Goal: Task Accomplishment & Management: Use online tool/utility

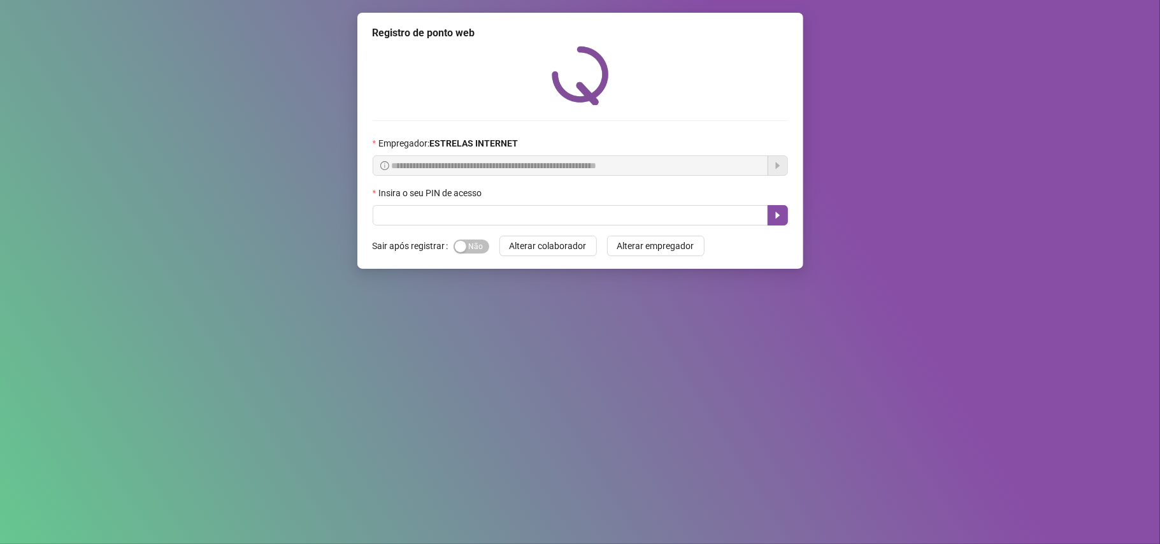
click at [395, 205] on div "Insira o seu PIN de acesso" at bounding box center [580, 195] width 415 height 19
click at [395, 208] on input "text" at bounding box center [571, 215] width 396 height 20
type input "*****"
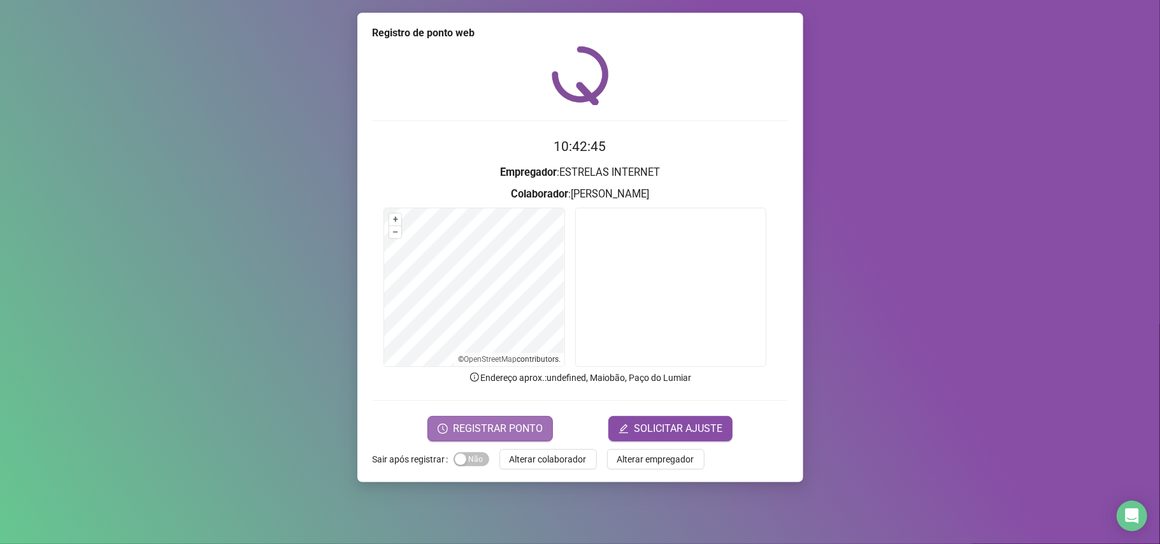
click at [538, 423] on span "REGISTRAR PONTO" at bounding box center [498, 428] width 90 height 15
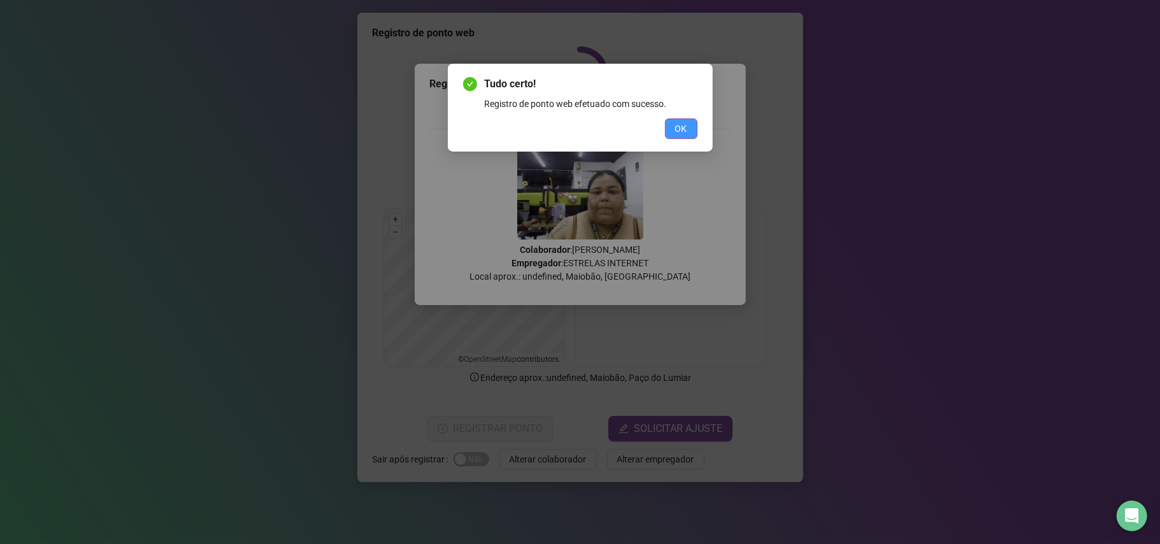
click at [676, 120] on button "OK" at bounding box center [681, 129] width 32 height 20
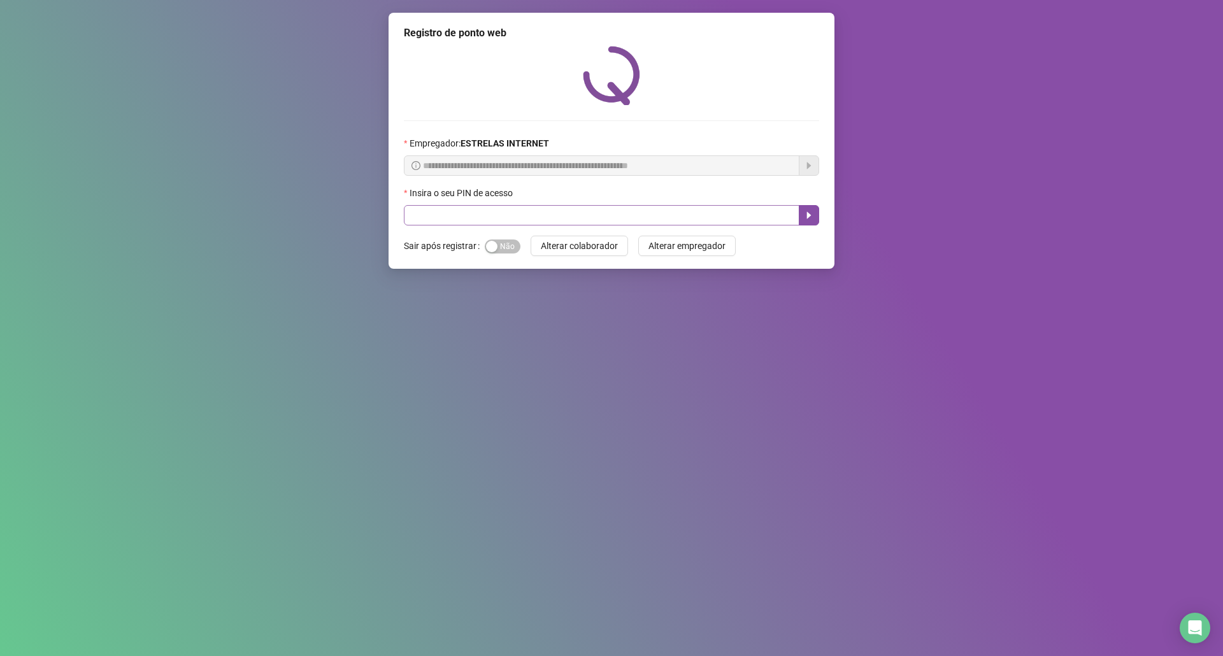
drag, startPoint x: 538, startPoint y: 252, endPoint x: 528, endPoint y: 225, distance: 29.2
click at [538, 250] on button "Alterar colaborador" at bounding box center [579, 246] width 97 height 20
click at [557, 245] on span "Alterar colaborador" at bounding box center [579, 246] width 77 height 14
click at [546, 213] on input "text" at bounding box center [602, 215] width 396 height 20
type input "*****"
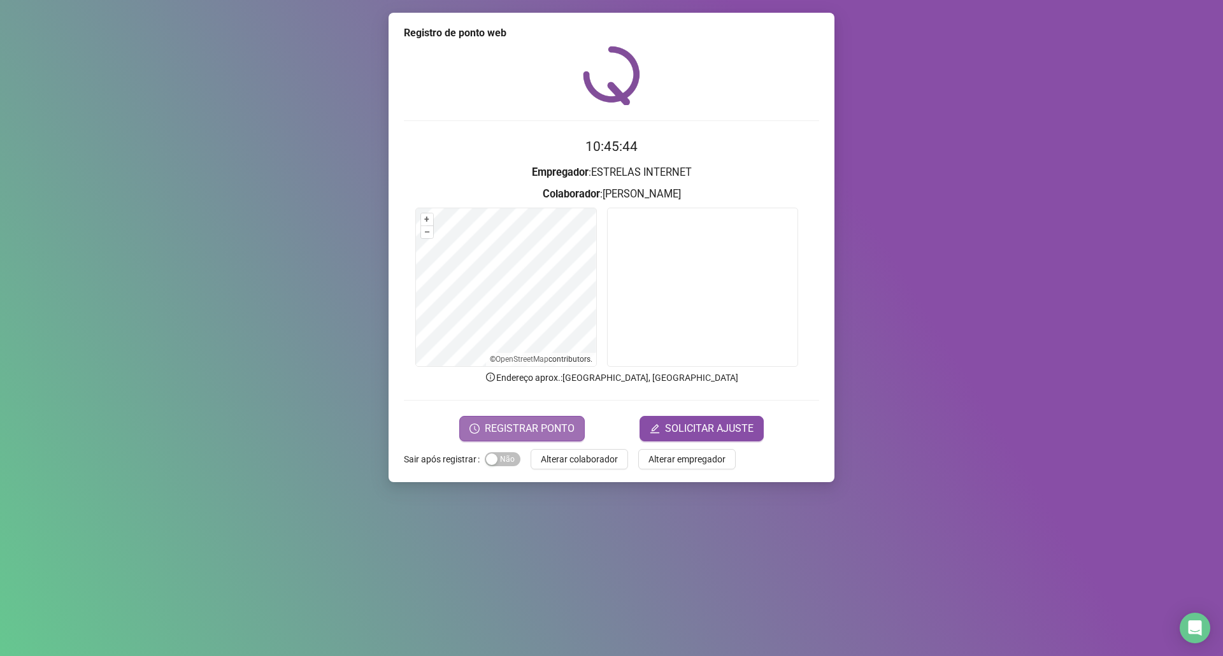
click at [513, 436] on span "REGISTRAR PONTO" at bounding box center [530, 428] width 90 height 15
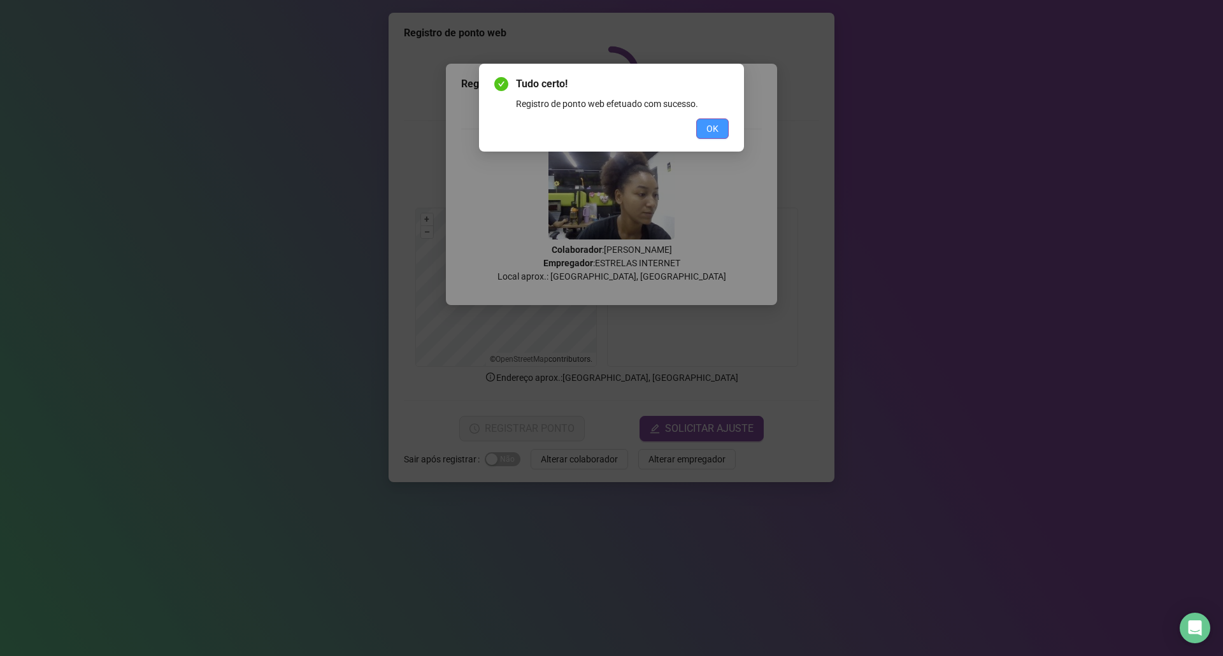
click at [712, 125] on span "OK" at bounding box center [713, 129] width 12 height 14
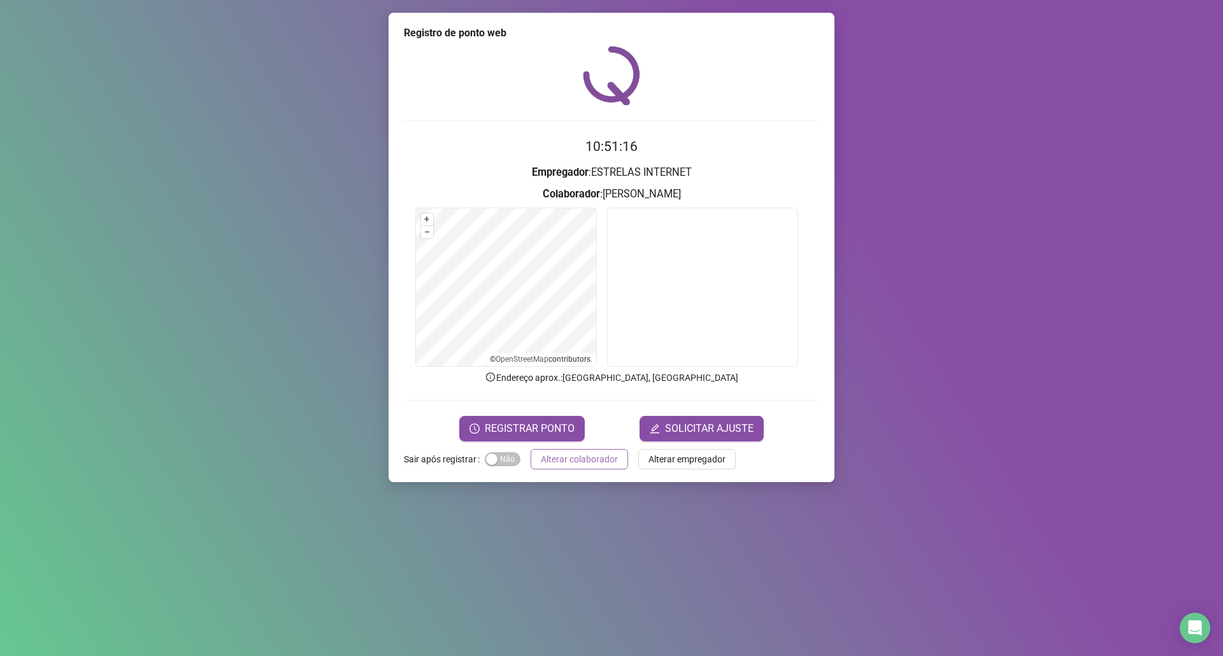
click at [597, 461] on span "Alterar colaborador" at bounding box center [579, 459] width 77 height 14
